Goal: Use online tool/utility

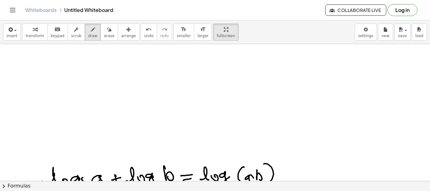
scroll to position [102, 0]
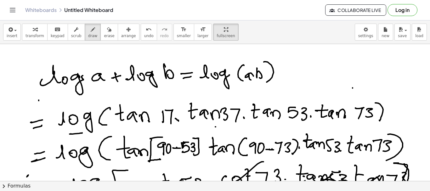
click at [385, 115] on div at bounding box center [215, 79] width 430 height 274
drag, startPoint x: 34, startPoint y: 0, endPoint x: 27, endPoint y: 64, distance: 64.0
click at [27, 66] on div at bounding box center [215, 79] width 430 height 274
click at [107, 32] on icon "button" at bounding box center [109, 30] width 4 height 8
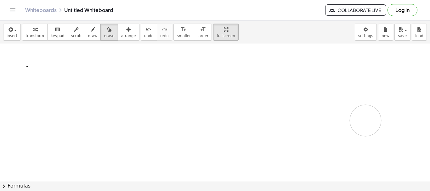
drag, startPoint x: 60, startPoint y: 65, endPoint x: 365, endPoint y: 120, distance: 310.4
click at [365, 120] on div at bounding box center [215, 79] width 430 height 274
drag, startPoint x: 52, startPoint y: 153, endPoint x: 230, endPoint y: 127, distance: 179.7
click at [362, 182] on div "insert select one: Math Expression Function Text Youtube Video Graphing Geometr…" at bounding box center [215, 105] width 430 height 171
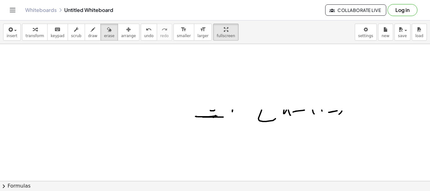
scroll to position [211, 0]
drag, startPoint x: 349, startPoint y: 115, endPoint x: 165, endPoint y: 119, distance: 183.4
click at [165, 119] on div at bounding box center [215, 107] width 430 height 548
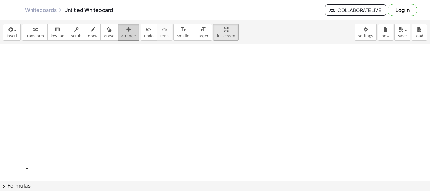
click at [121, 36] on span "arrange" at bounding box center [128, 36] width 15 height 4
click at [122, 33] on button "arrange" at bounding box center [129, 32] width 22 height 17
click at [4, 187] on span "chevron_right" at bounding box center [4, 187] width 8 height 8
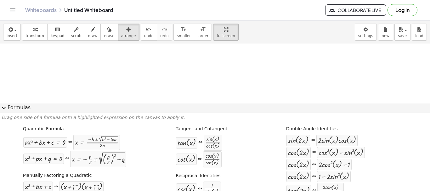
click at [312, 75] on div at bounding box center [215, 181] width 430 height 274
